Goal: Task Accomplishment & Management: Use online tool/utility

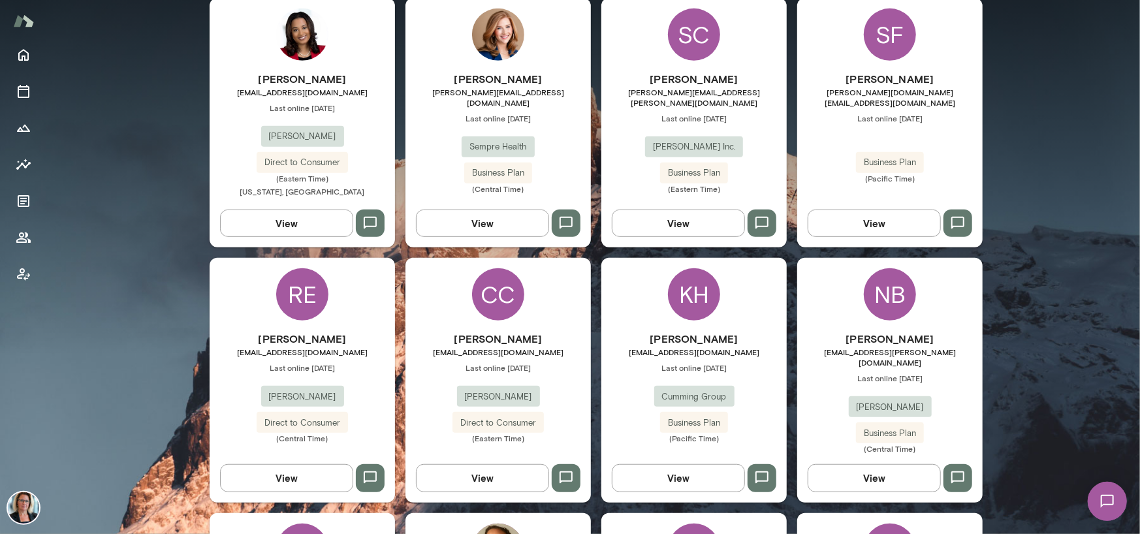
scroll to position [522, 0]
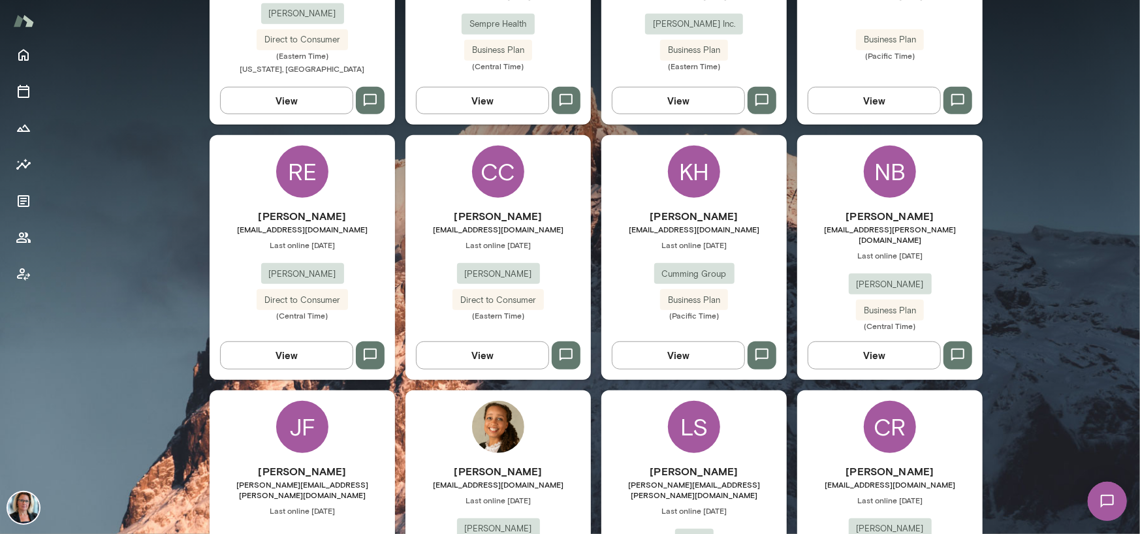
click at [882, 162] on div "NB" at bounding box center [890, 172] width 52 height 52
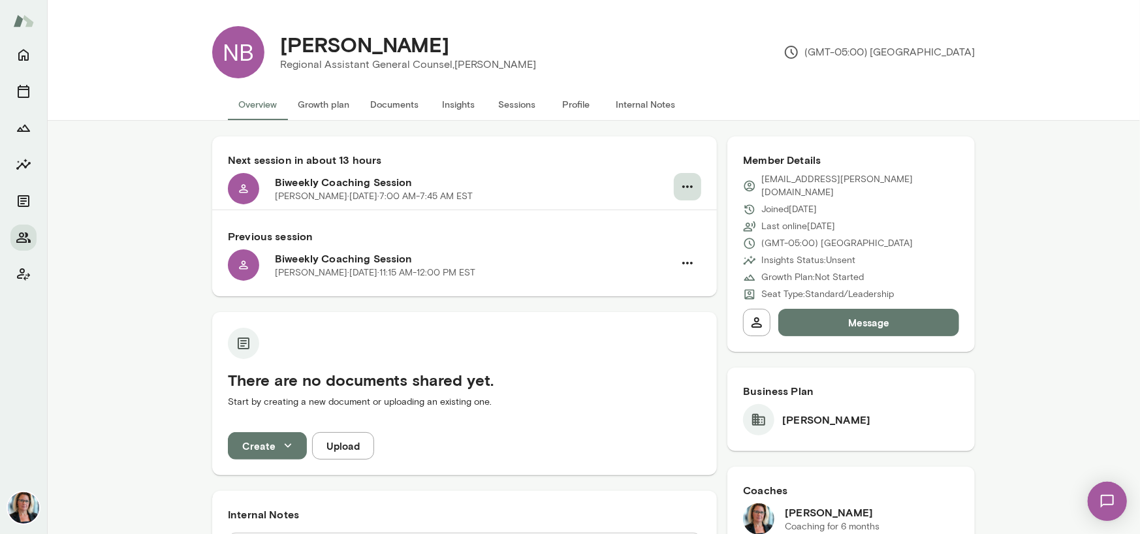
click at [682, 181] on icon "button" at bounding box center [688, 187] width 16 height 16
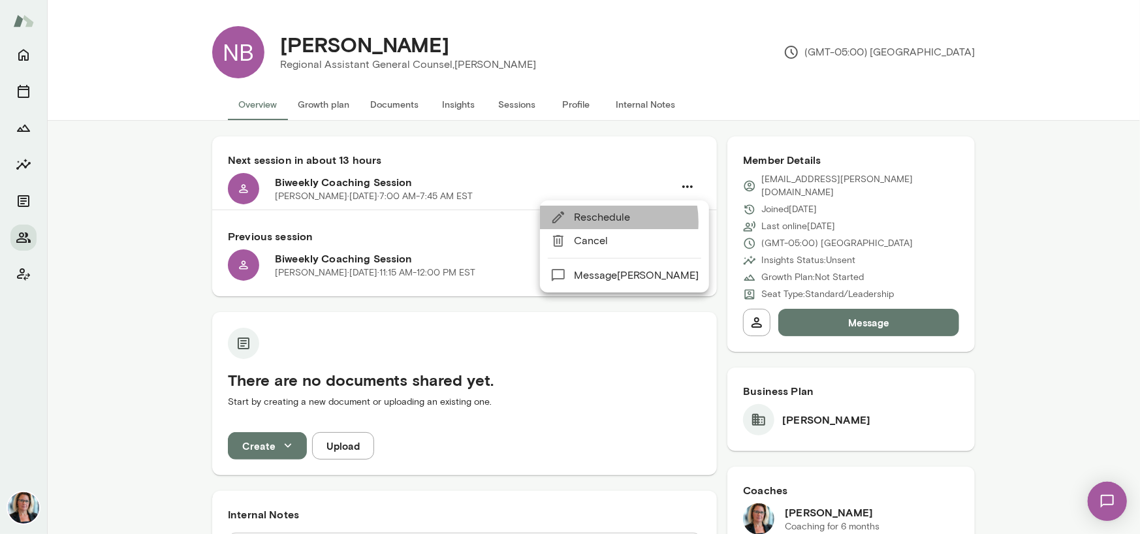
click at [597, 222] on span "Reschedule" at bounding box center [636, 218] width 125 height 16
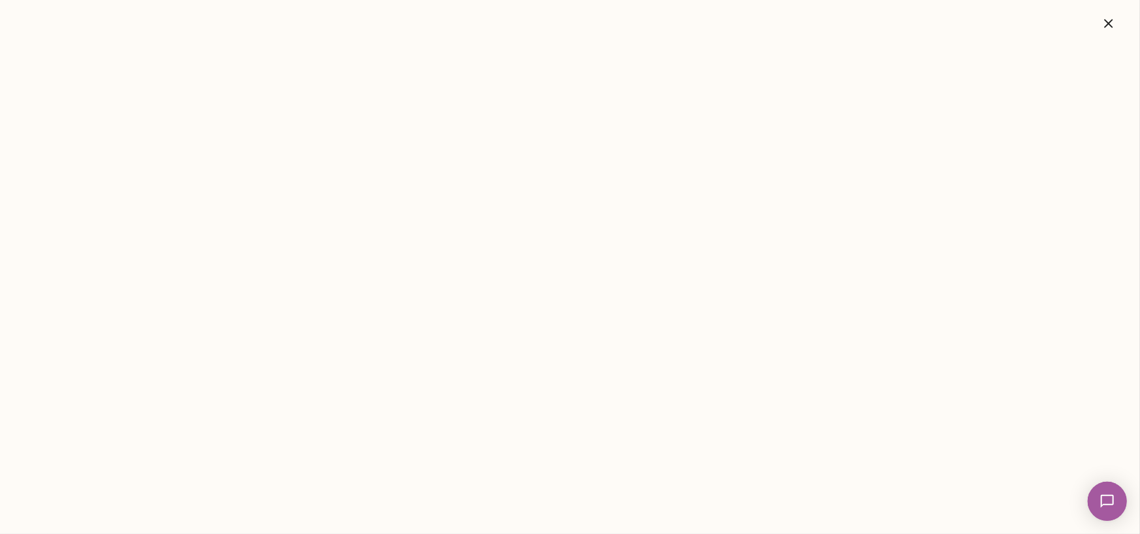
click at [1109, 19] on icon "button" at bounding box center [1109, 24] width 16 height 16
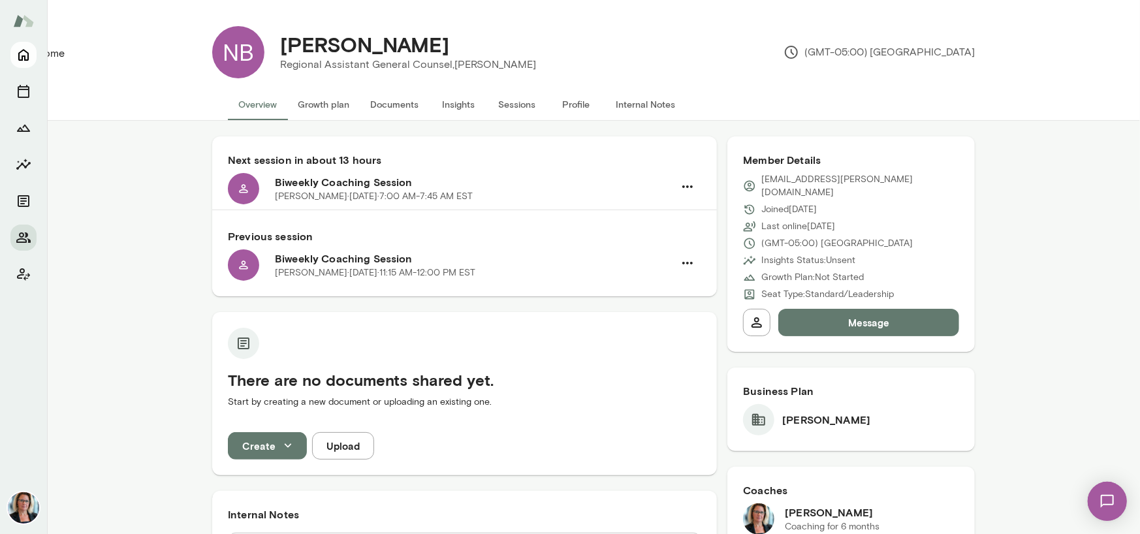
click at [16, 55] on icon "Home" at bounding box center [24, 55] width 16 height 16
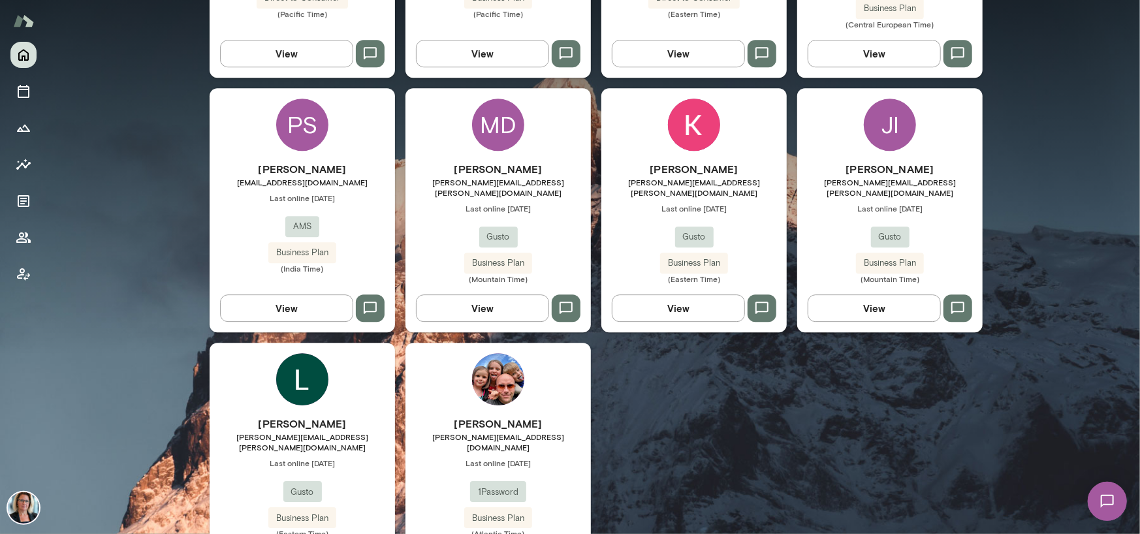
scroll to position [2350, 0]
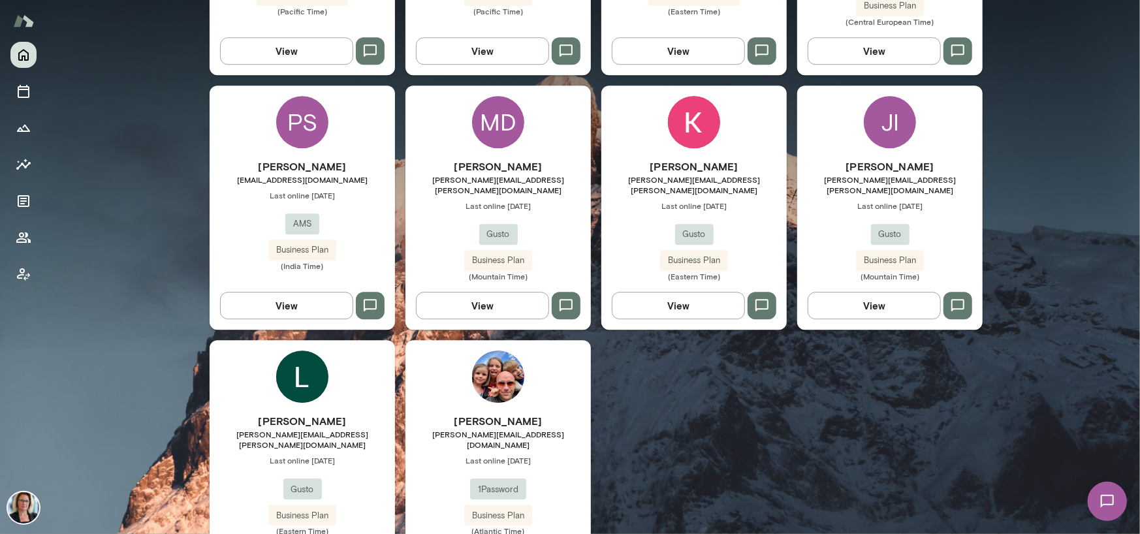
click at [504, 351] on img at bounding box center [498, 377] width 52 height 52
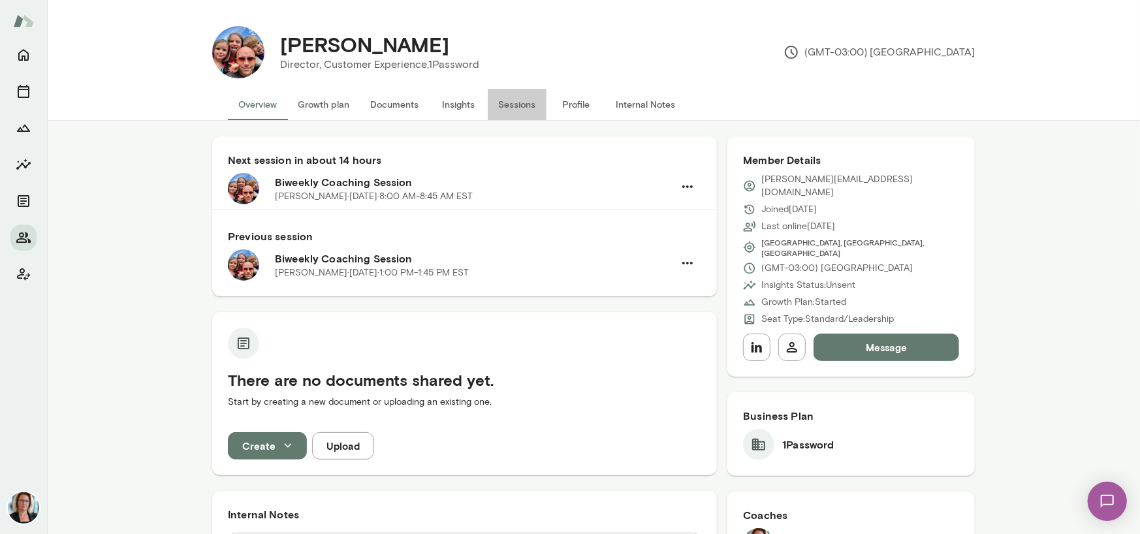
click at [525, 106] on button "Sessions" at bounding box center [517, 104] width 59 height 31
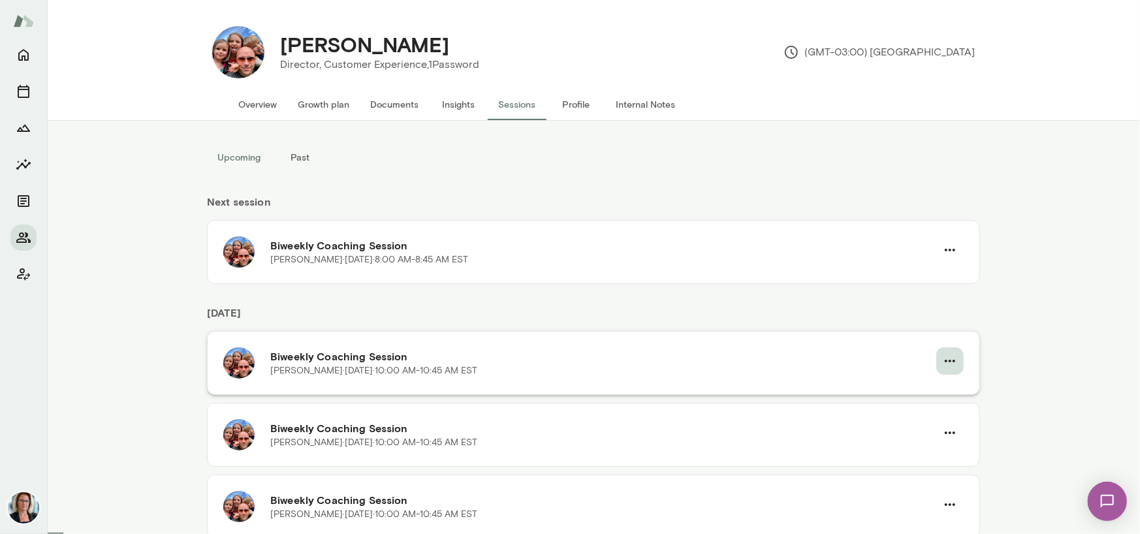
click at [957, 357] on button "button" at bounding box center [949, 360] width 27 height 27
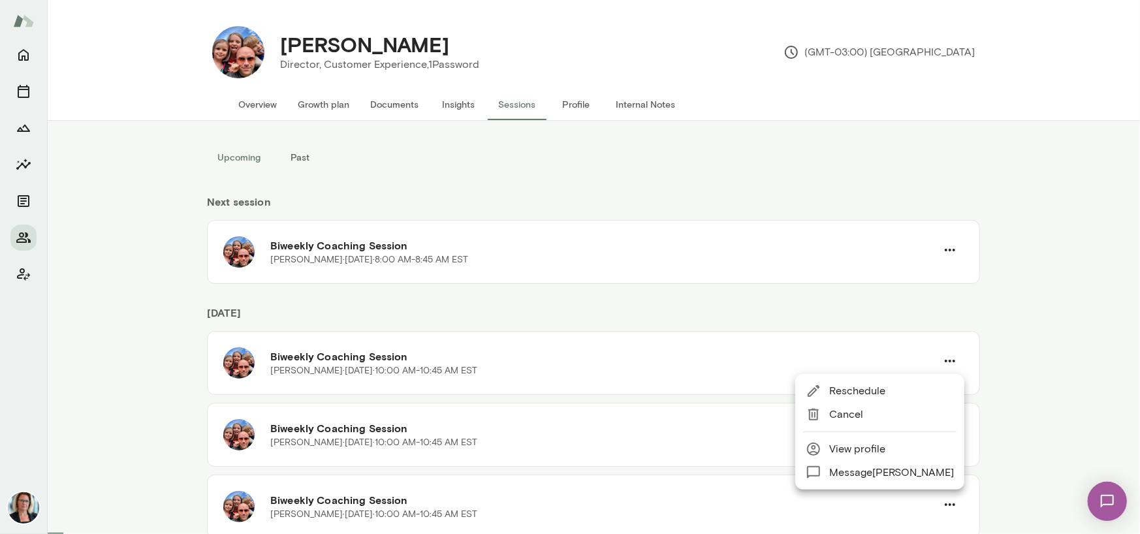
click at [866, 391] on span "Reschedule" at bounding box center [891, 391] width 125 height 16
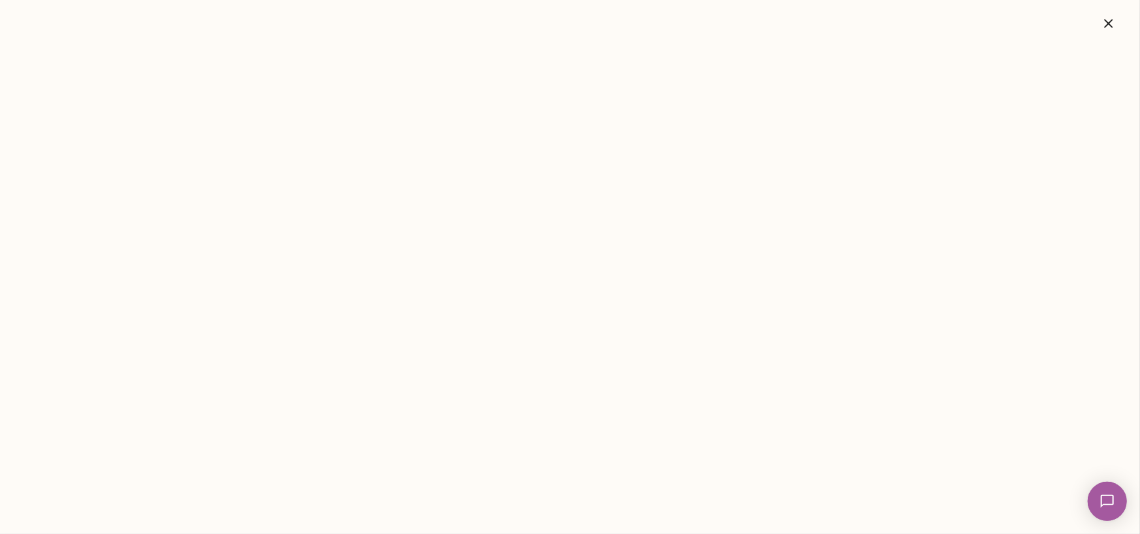
click at [1110, 25] on icon "button" at bounding box center [1108, 23] width 8 height 8
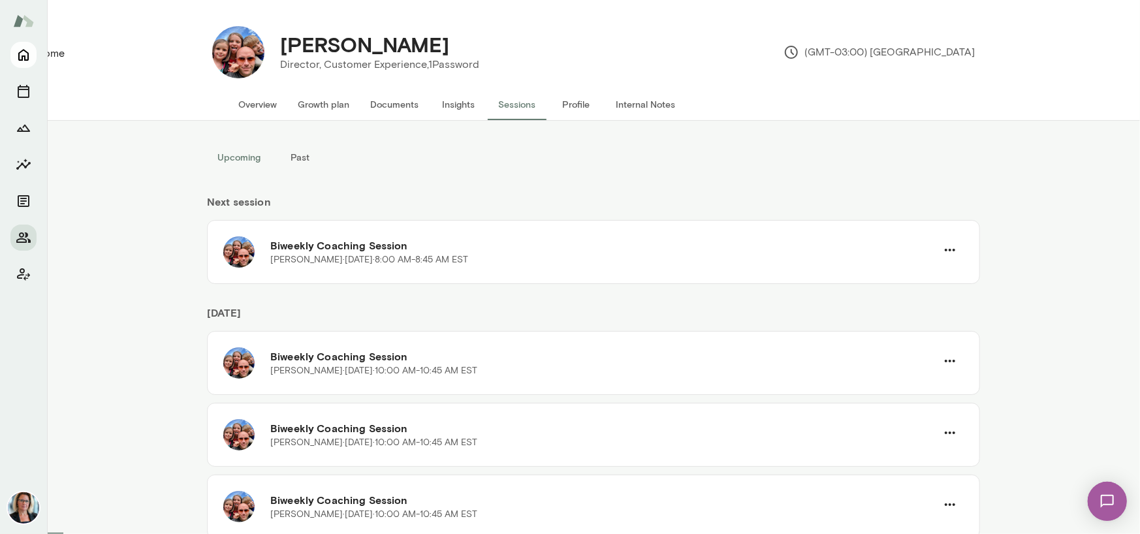
click at [22, 54] on icon "Home" at bounding box center [24, 55] width 16 height 16
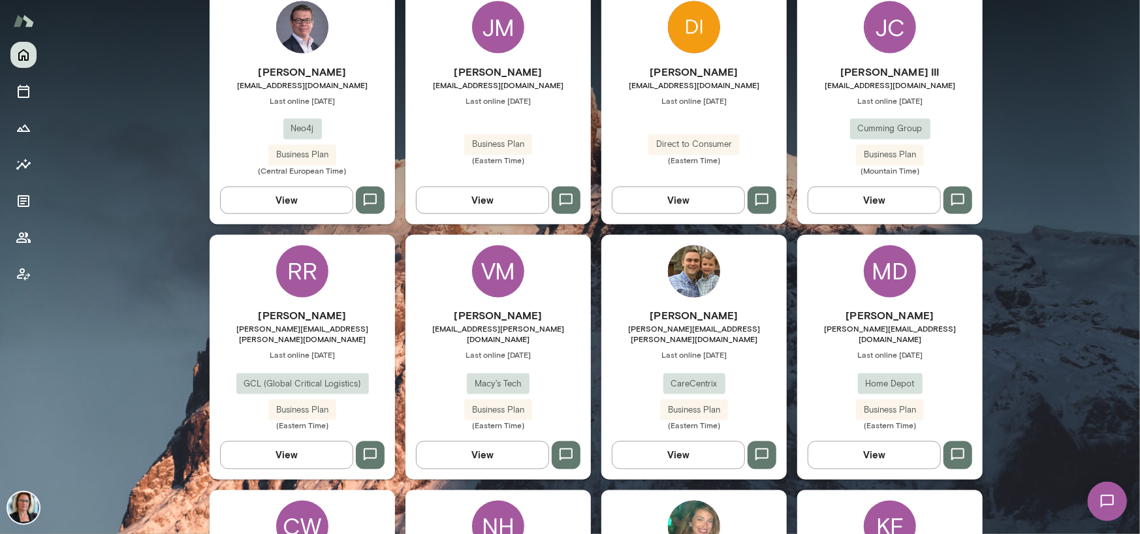
scroll to position [1567, 0]
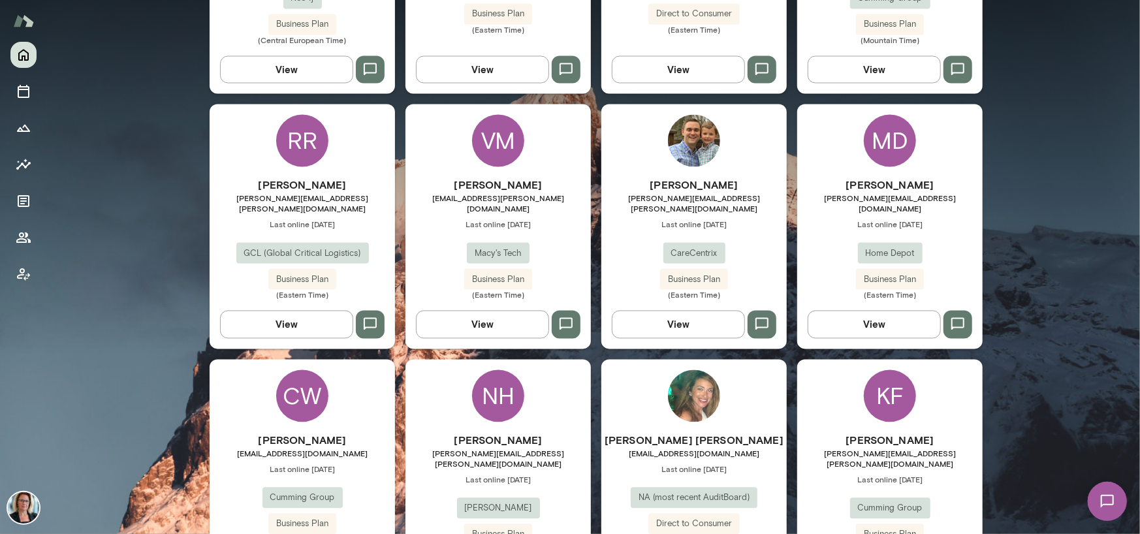
click at [294, 116] on div "RR" at bounding box center [302, 141] width 52 height 52
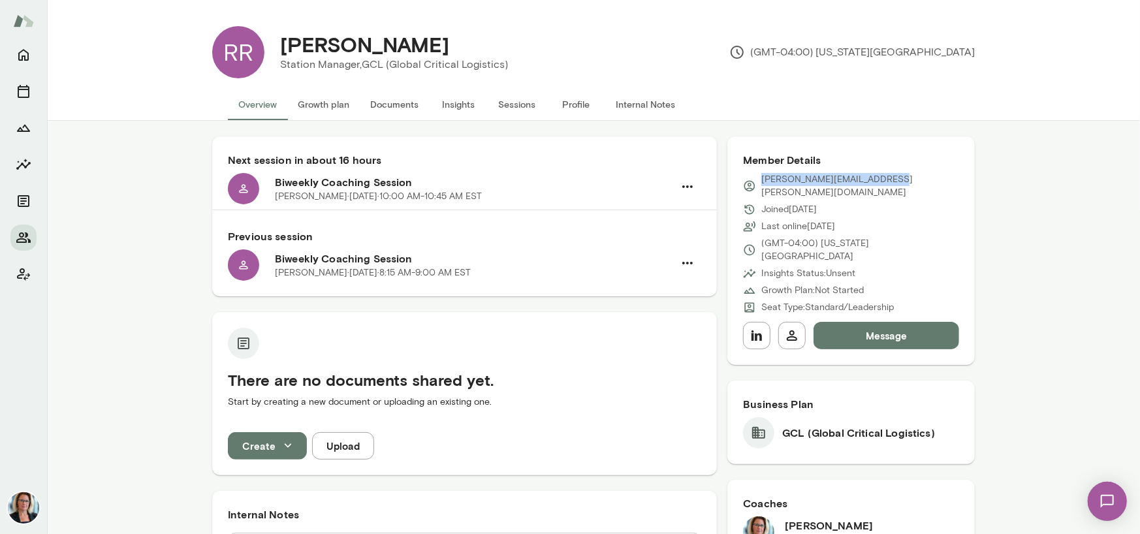
drag, startPoint x: 878, startPoint y: 179, endPoint x: 757, endPoint y: 181, distance: 120.8
click at [757, 181] on div "[PERSON_NAME][EMAIL_ADDRESS][PERSON_NAME][DOMAIN_NAME]" at bounding box center [851, 186] width 216 height 26
copy p "[PERSON_NAME][EMAIL_ADDRESS][PERSON_NAME][DOMAIN_NAME]"
click at [19, 62] on icon "Home" at bounding box center [24, 55] width 16 height 16
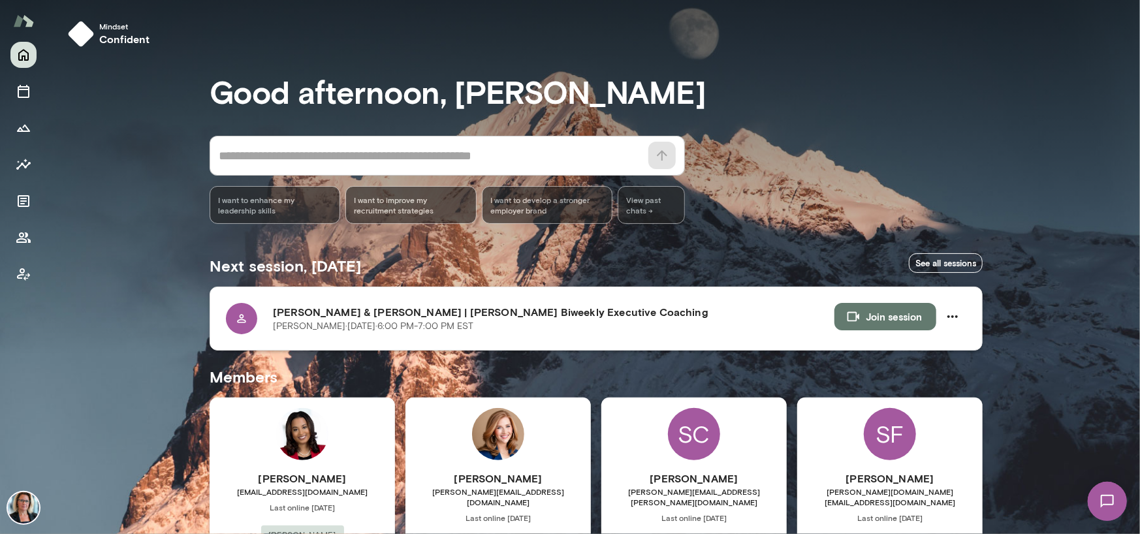
click at [886, 319] on button "Join session" at bounding box center [885, 316] width 102 height 27
